Goal: Transaction & Acquisition: Purchase product/service

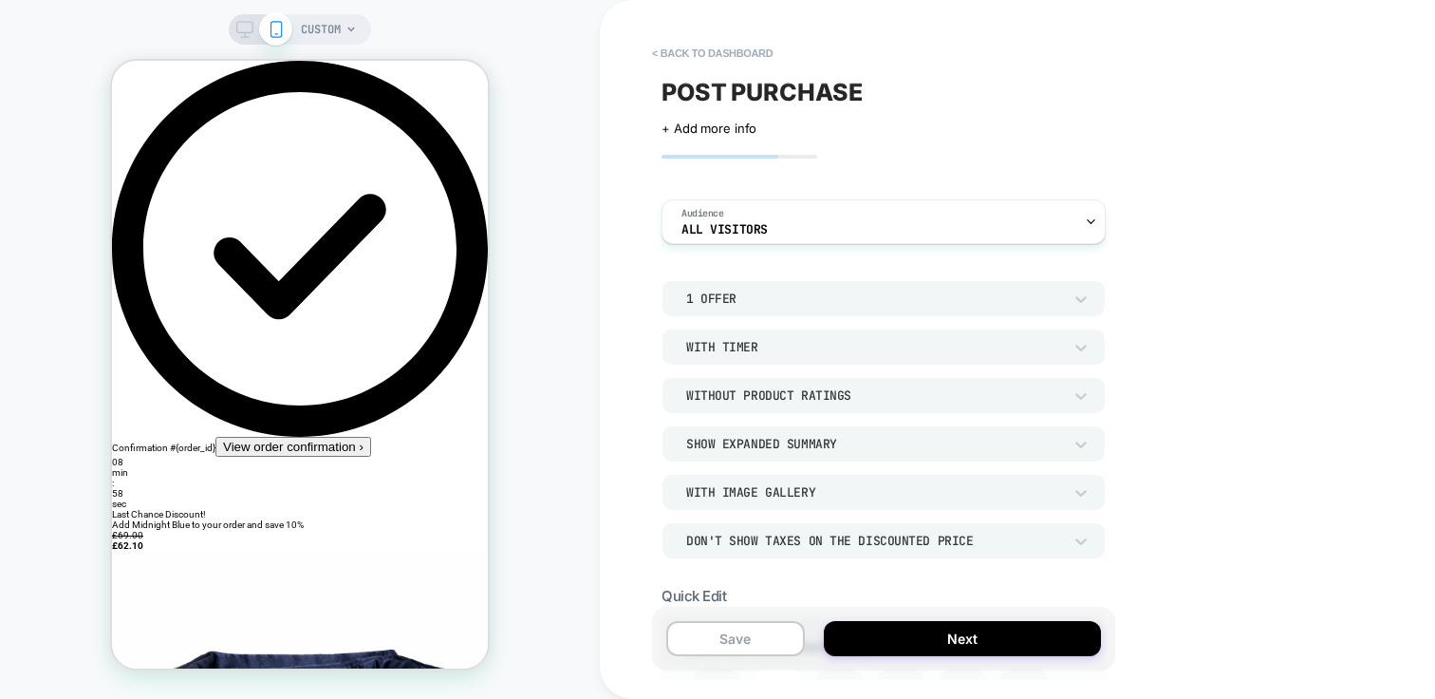
click at [206, 509] on span "Last Chance Discount!" at bounding box center [159, 514] width 94 height 10
click at [403, 509] on div "Last Chance Discount!" at bounding box center [300, 514] width 376 height 10
drag, startPoint x: 223, startPoint y: 220, endPoint x: 415, endPoint y: 226, distance: 191.8
click at [415, 509] on div "Last Chance Discount!" at bounding box center [300, 514] width 376 height 10
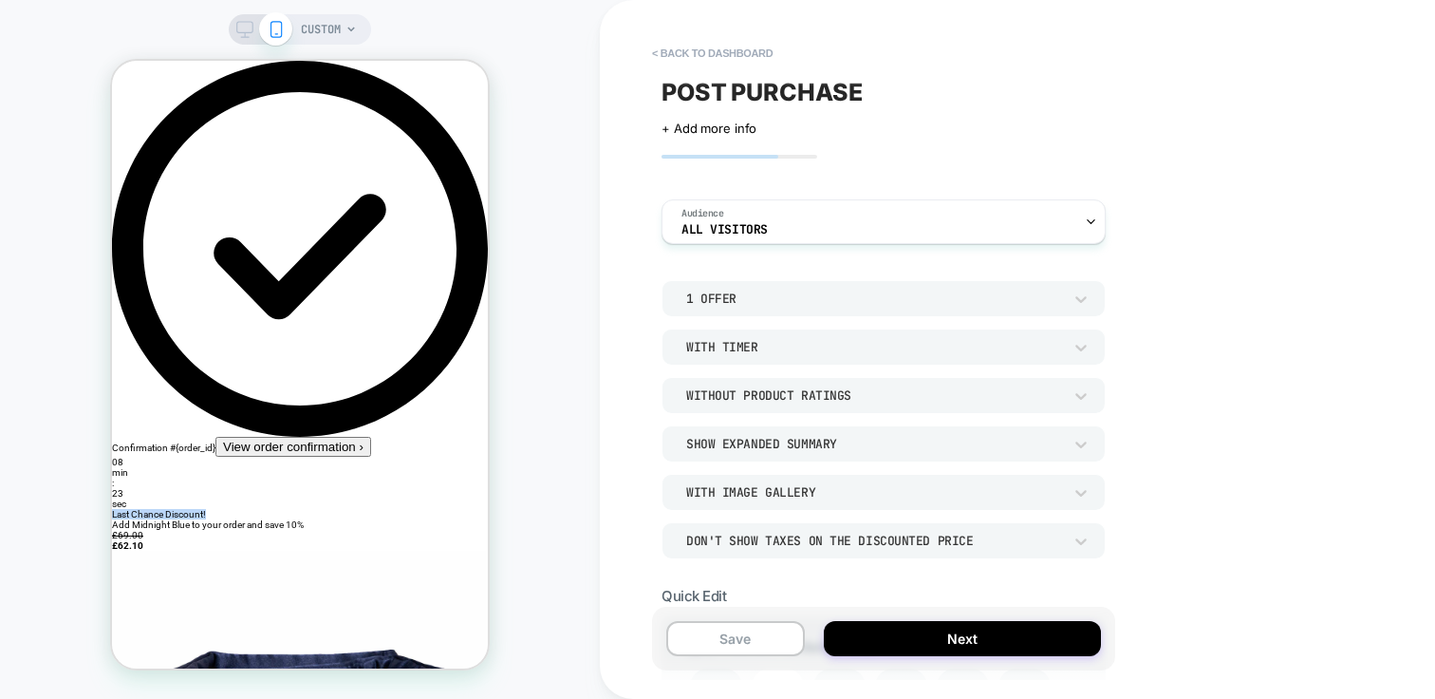
drag, startPoint x: 421, startPoint y: 232, endPoint x: 175, endPoint y: 223, distance: 247.0
click at [175, 509] on div "Last Chance Discount!" at bounding box center [300, 514] width 376 height 10
click at [164, 509] on div "Last Chance Discount!" at bounding box center [300, 514] width 376 height 10
drag, startPoint x: 212, startPoint y: 222, endPoint x: 411, endPoint y: 225, distance: 199.4
click at [411, 509] on div "Last Chance Discount!" at bounding box center [300, 514] width 376 height 10
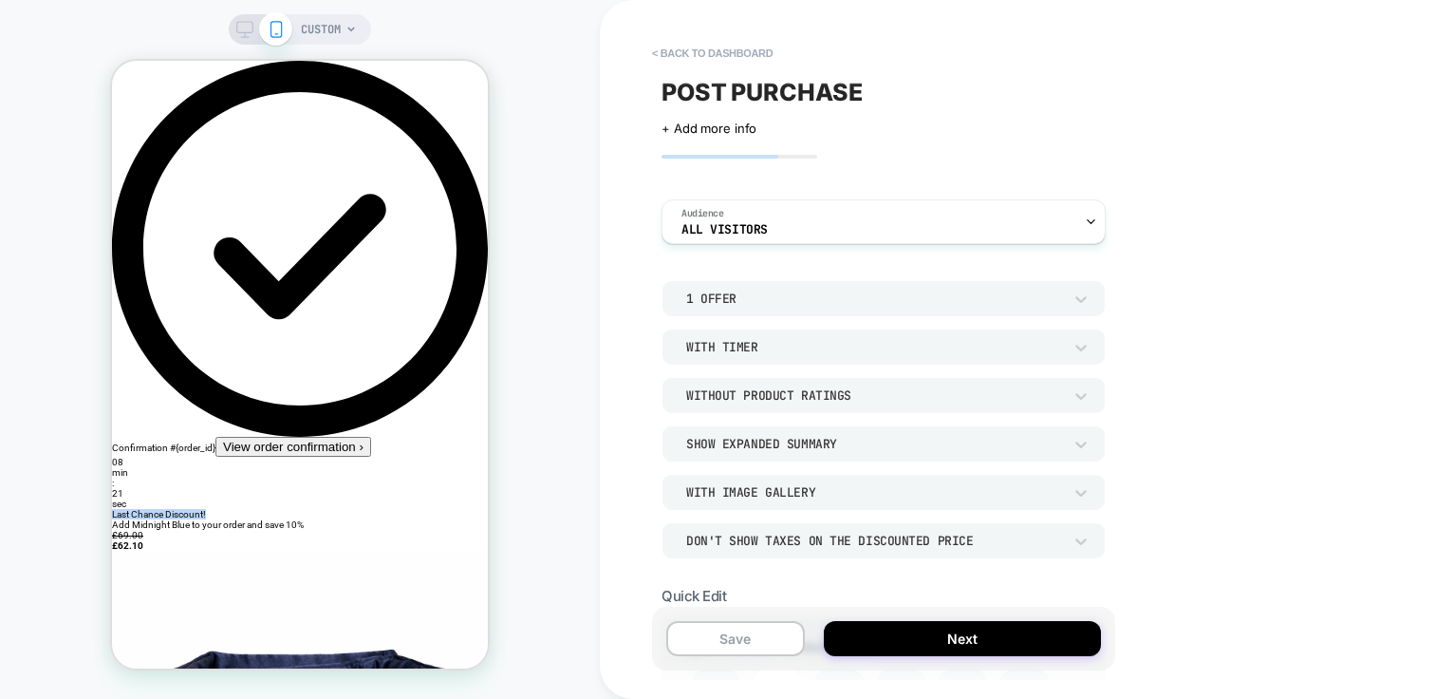
click at [411, 509] on div "Last Chance Discount!" at bounding box center [300, 514] width 376 height 10
click at [208, 509] on div "Last Chance Discount!" at bounding box center [300, 514] width 376 height 10
drag, startPoint x: 212, startPoint y: 227, endPoint x: 455, endPoint y: 234, distance: 243.1
click at [455, 509] on div "Last Chance Discount!" at bounding box center [300, 514] width 376 height 10
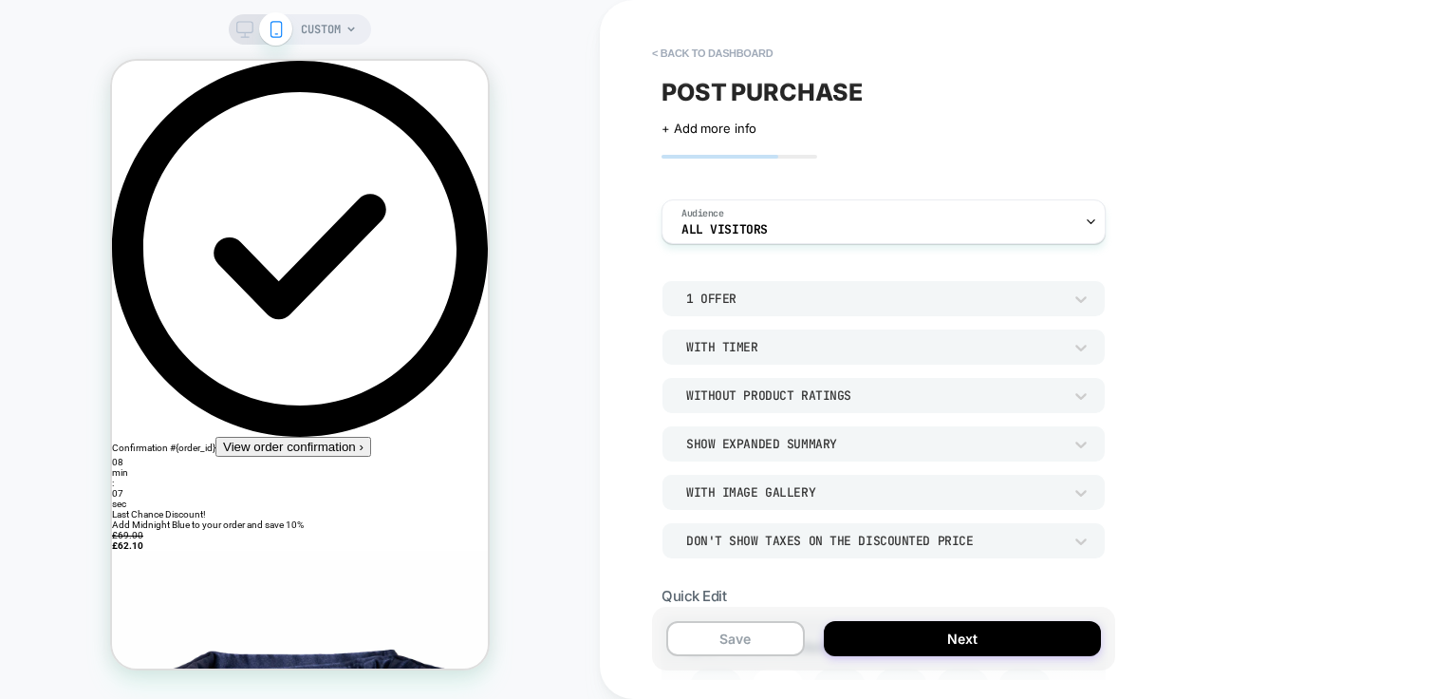
click at [455, 509] on div "Last Chance Discount!" at bounding box center [300, 514] width 376 height 10
